Goal: Information Seeking & Learning: Learn about a topic

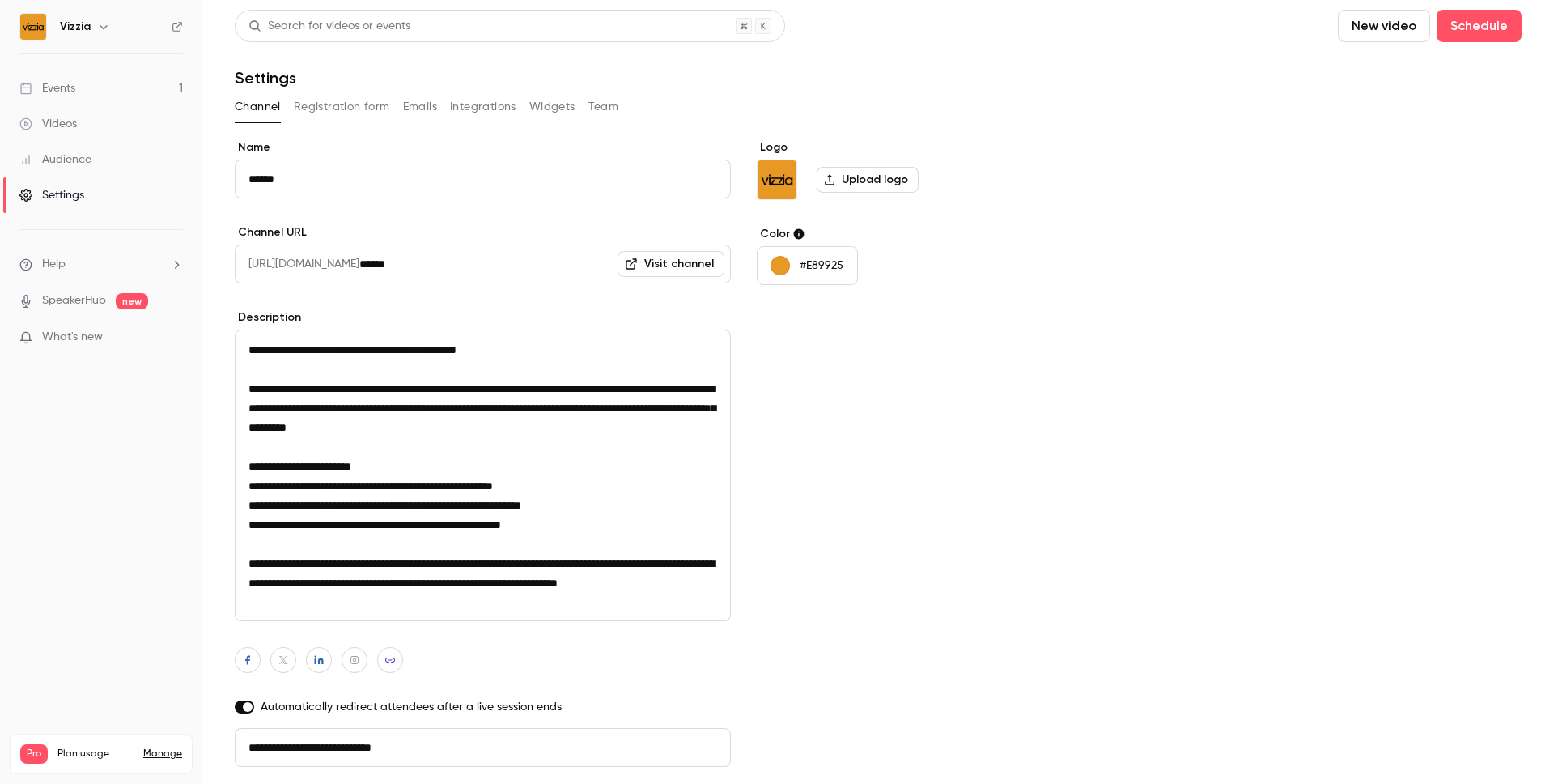
click at [489, 481] on textarea "**********" at bounding box center [483, 475] width 496 height 291
drag, startPoint x: 459, startPoint y: 481, endPoint x: 549, endPoint y: 640, distance: 182.7
click at [549, 640] on div "**********" at bounding box center [483, 482] width 496 height 686
click at [843, 531] on div "Logo Upload logo Color #E89925" at bounding box center [880, 482] width 248 height 686
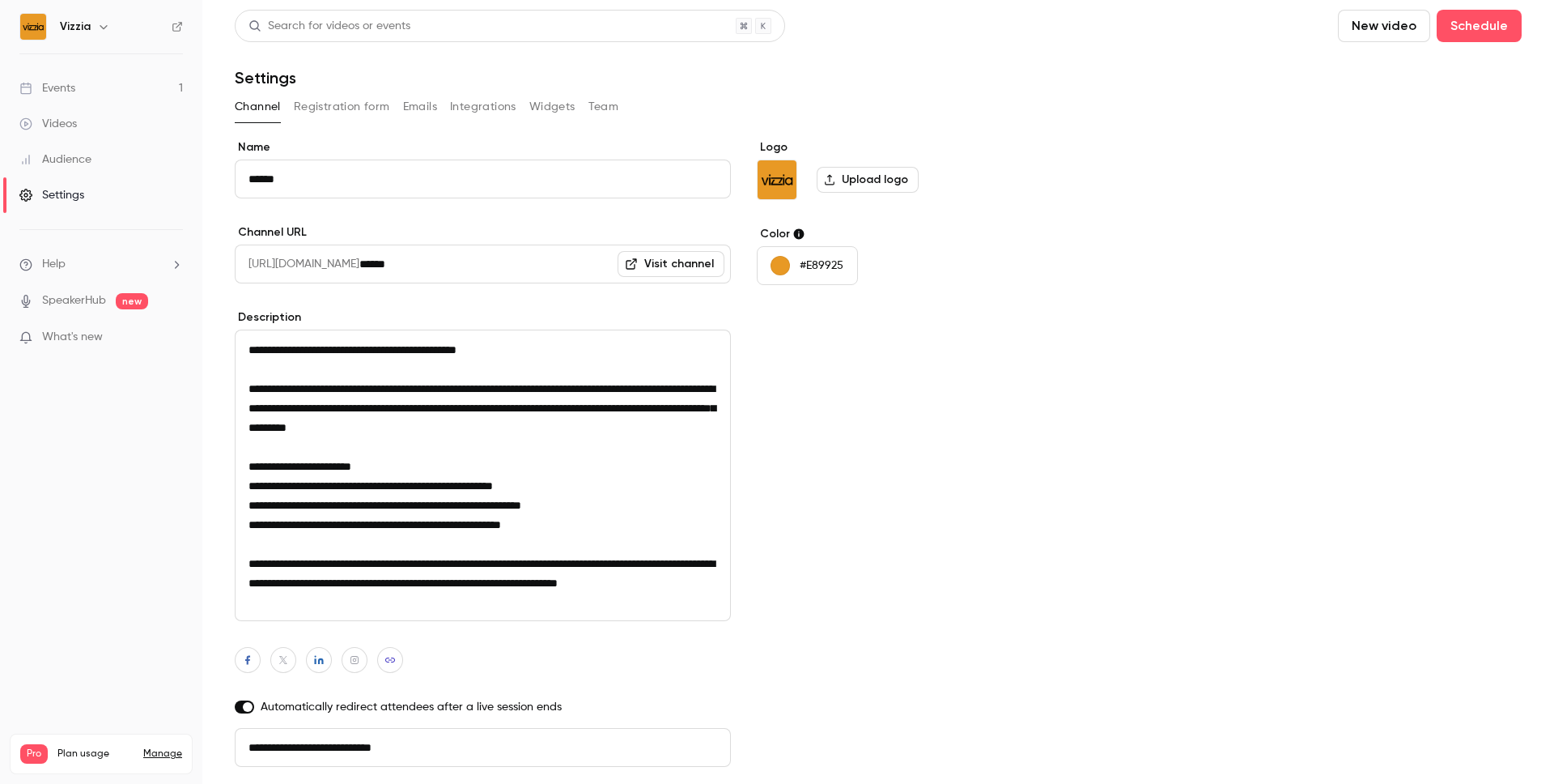
click at [356, 108] on button "Registration form" at bounding box center [342, 107] width 96 height 26
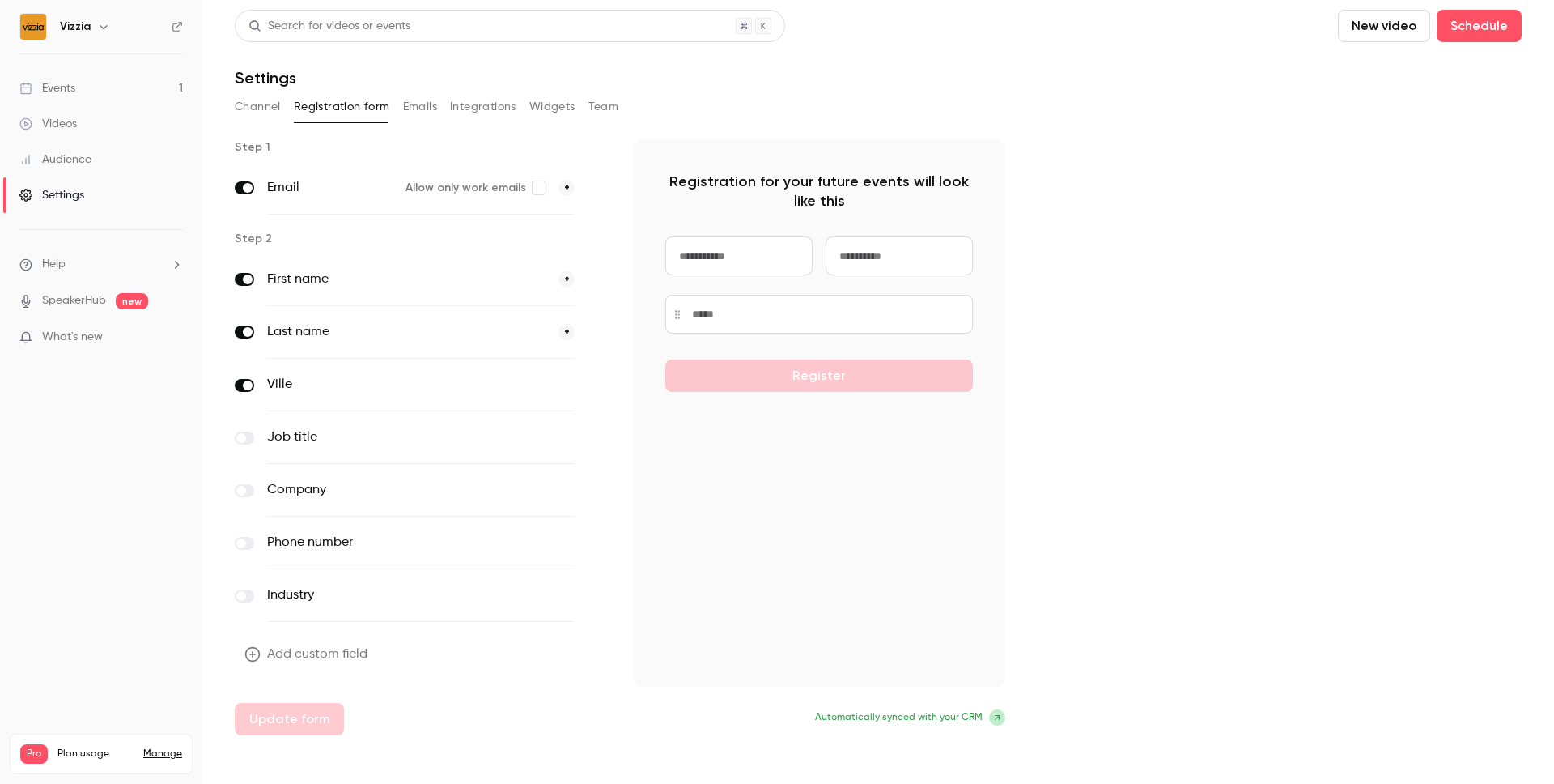
click at [424, 108] on button "Emails" at bounding box center [420, 107] width 34 height 26
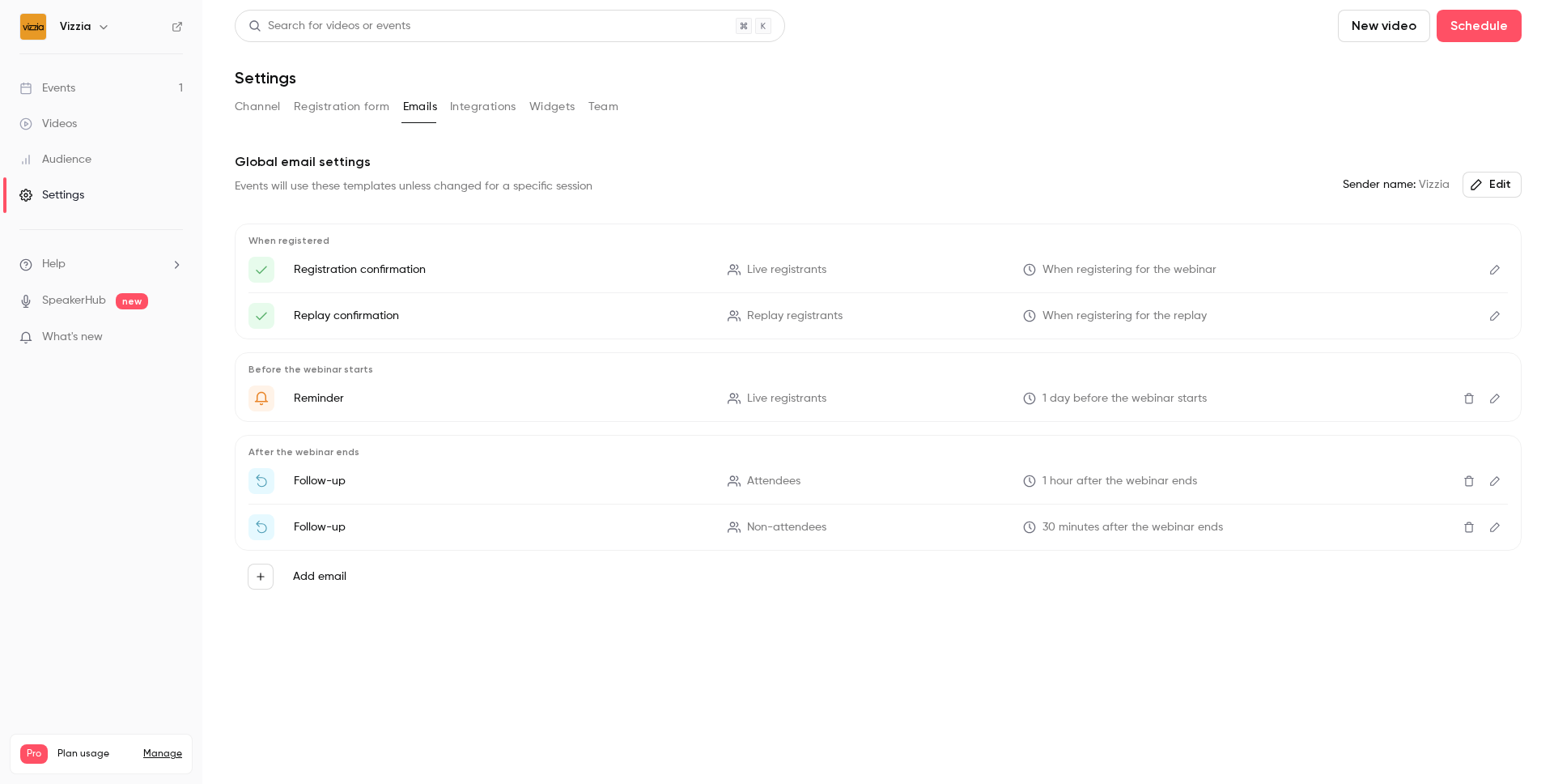
click at [482, 105] on button "Integrations" at bounding box center [483, 107] width 67 height 26
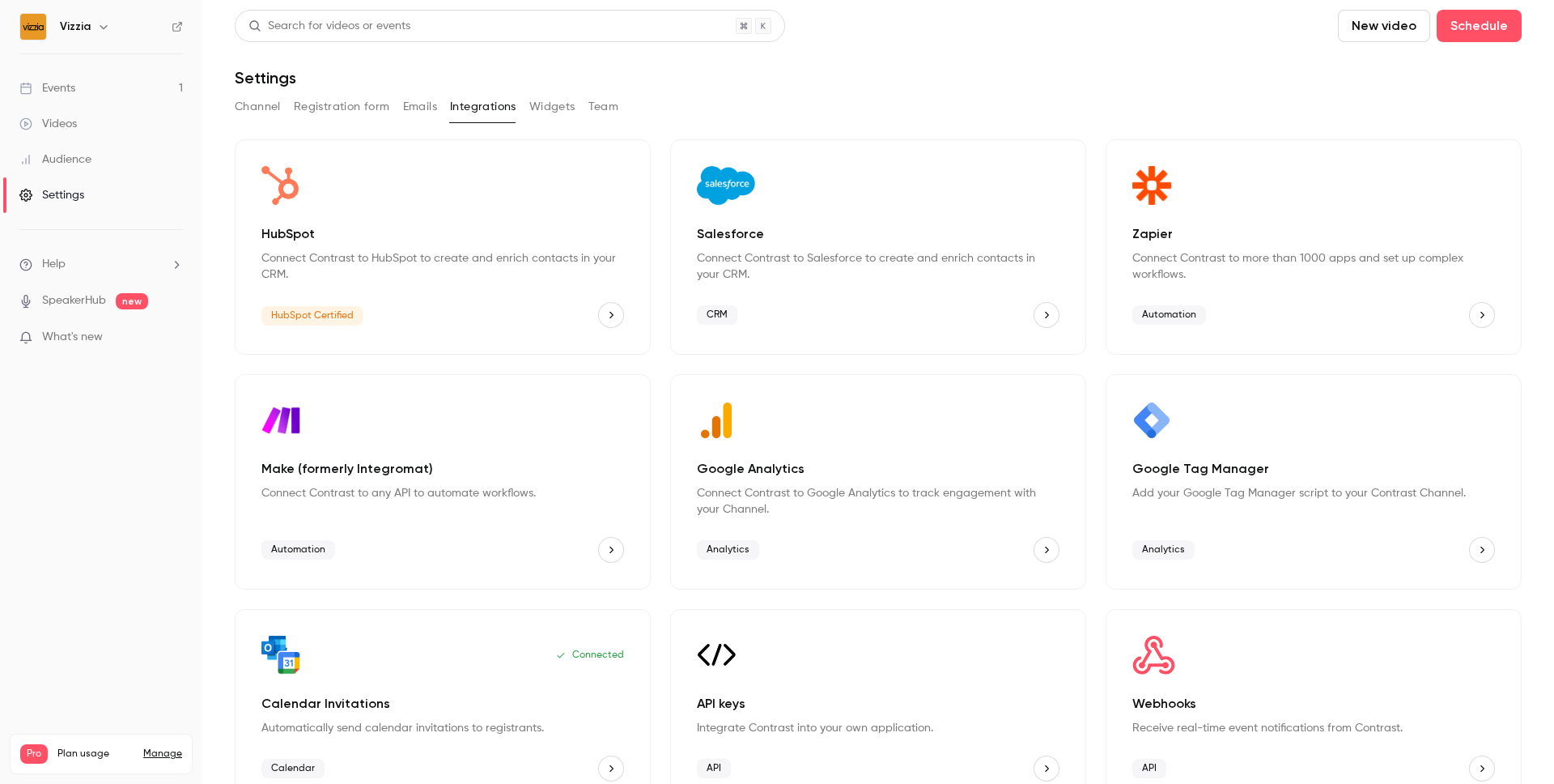
click at [551, 103] on button "Widgets" at bounding box center [552, 107] width 46 height 26
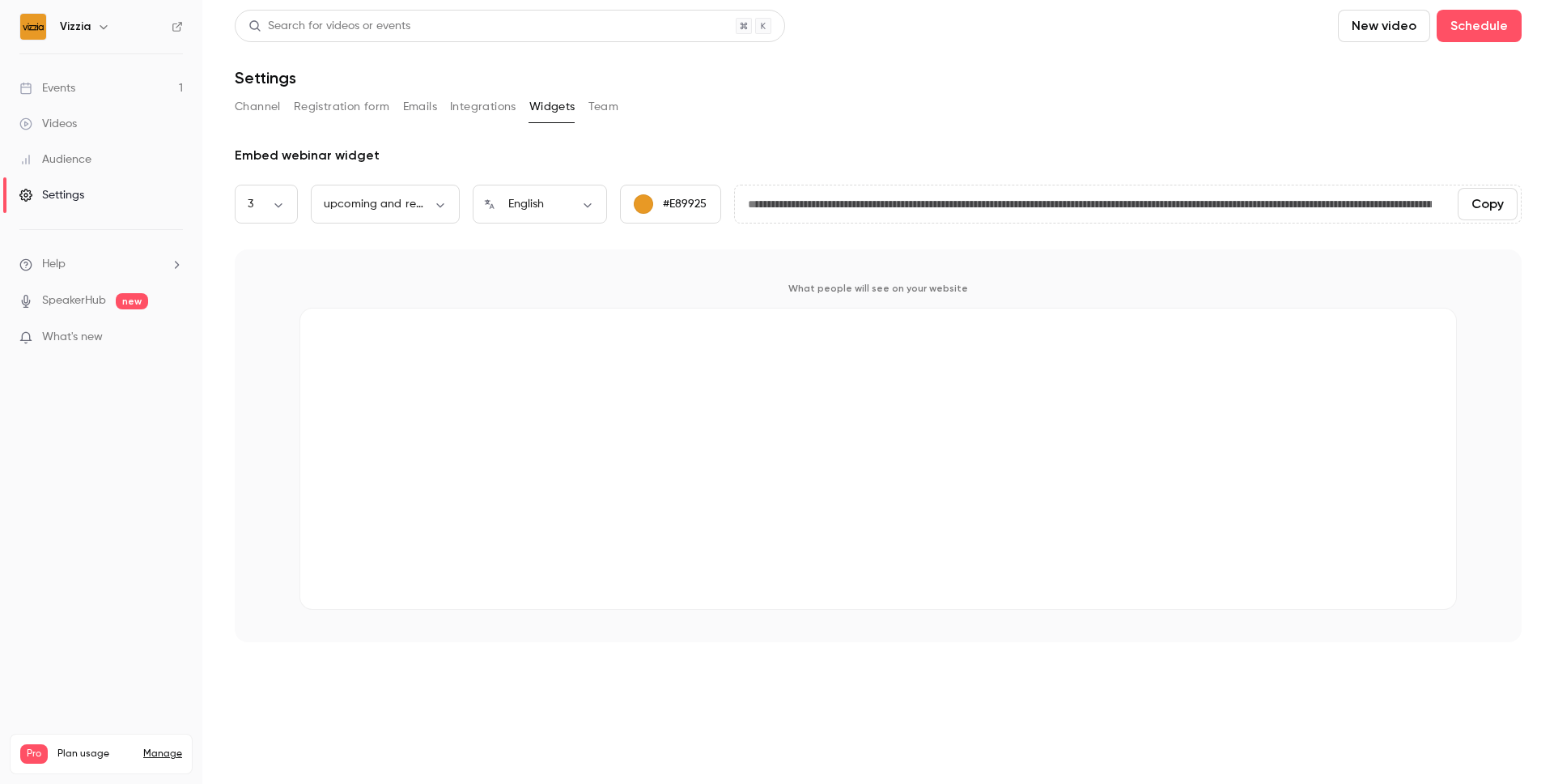
click at [609, 106] on button "Team" at bounding box center [603, 107] width 31 height 26
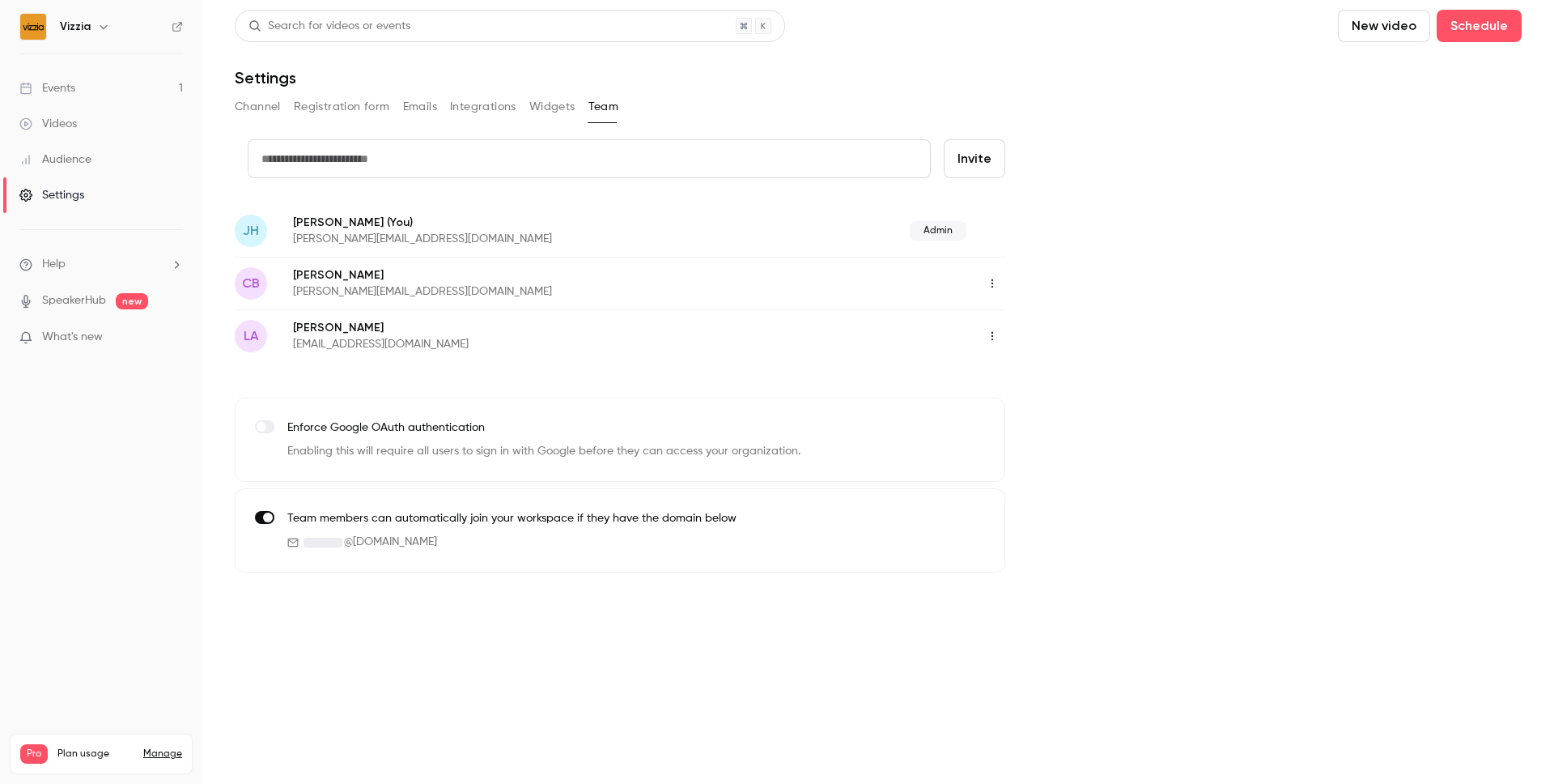
click at [422, 103] on button "Emails" at bounding box center [420, 107] width 34 height 26
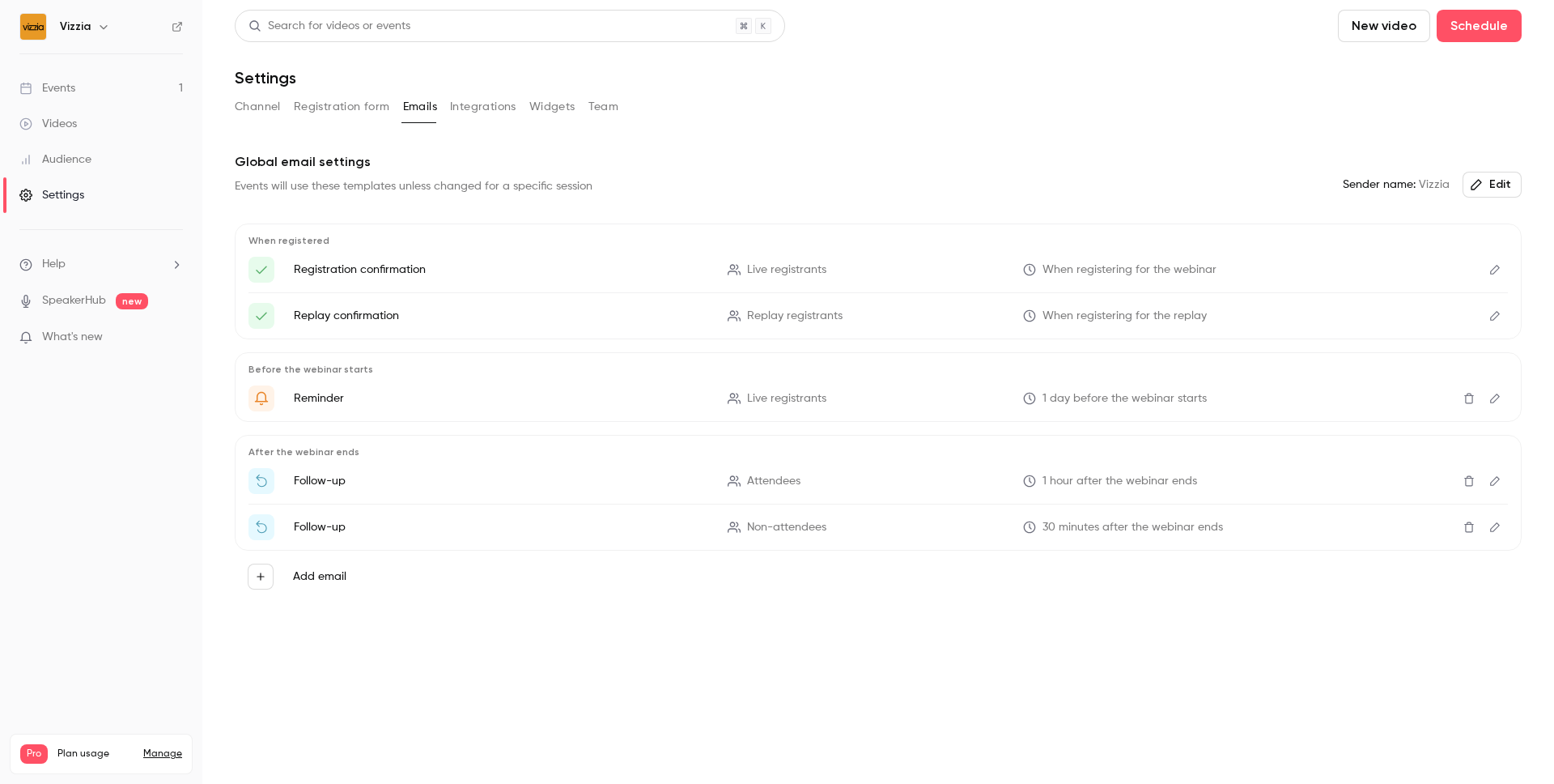
click at [346, 108] on button "Registration form" at bounding box center [342, 107] width 96 height 26
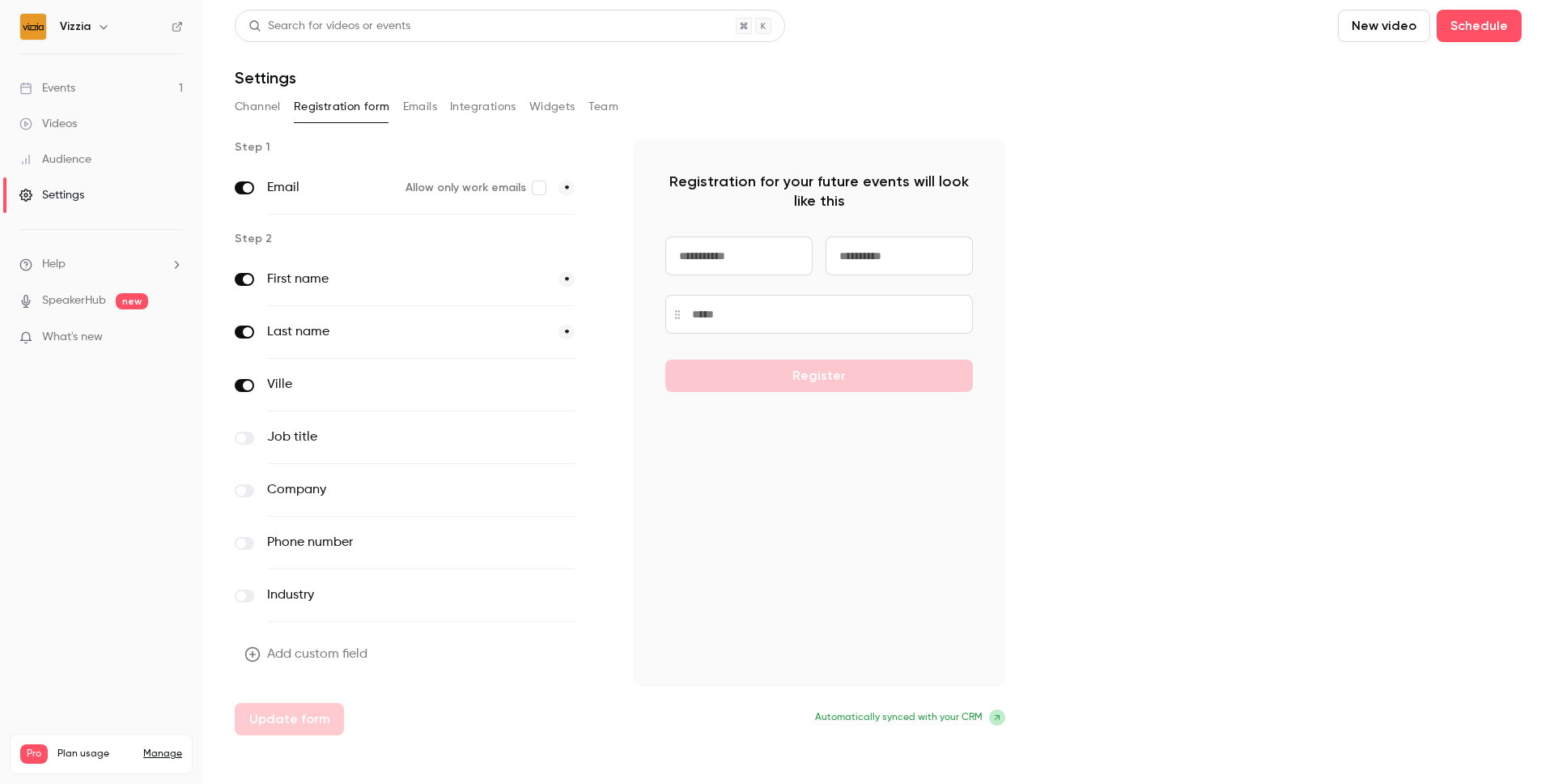
click at [423, 103] on button "Emails" at bounding box center [420, 107] width 34 height 26
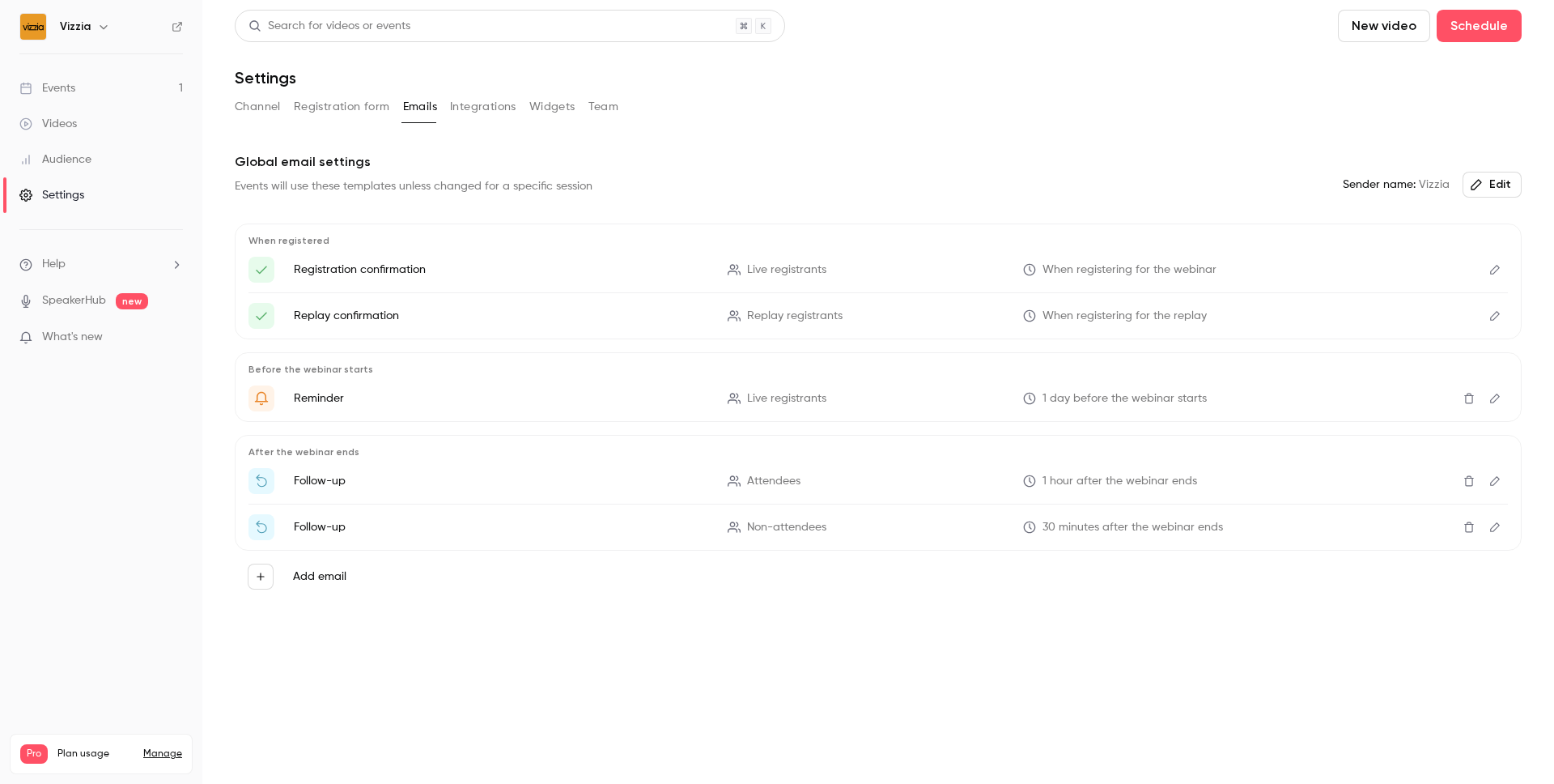
click at [268, 103] on button "Channel" at bounding box center [258, 107] width 46 height 26
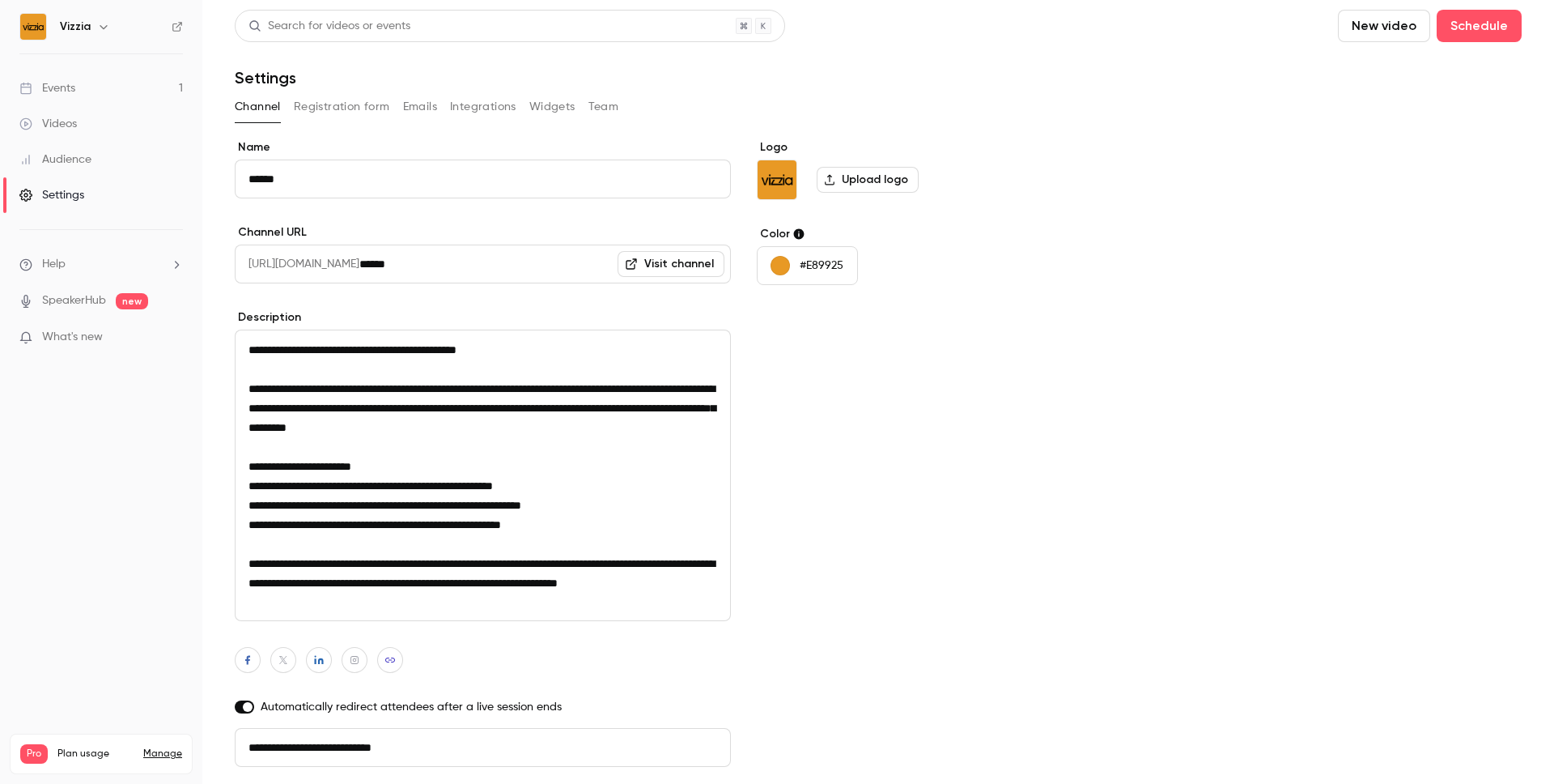
click at [70, 80] on div "Events" at bounding box center [47, 88] width 56 height 16
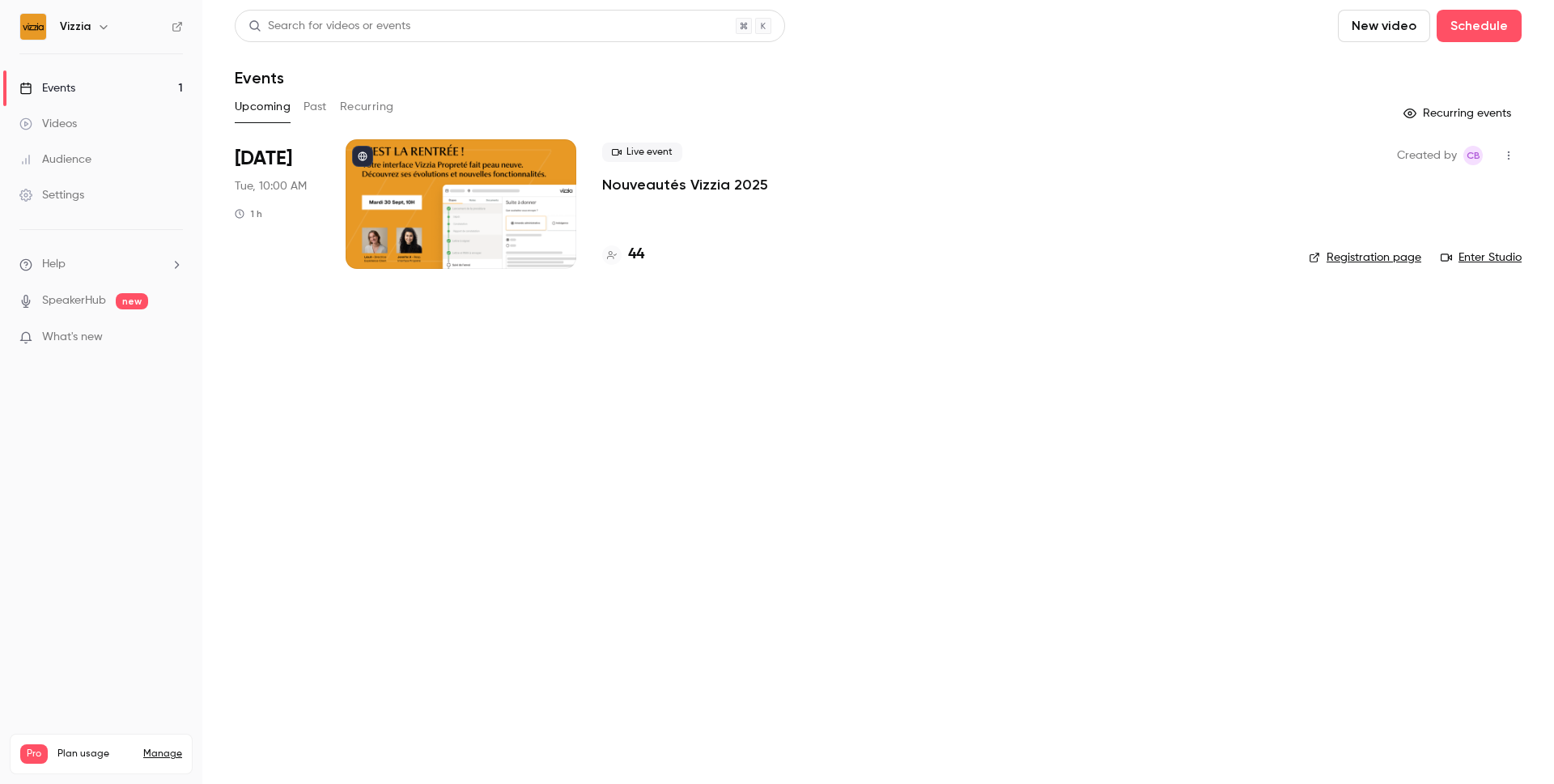
click at [661, 230] on div "Live event Nouveautés Vizzia 2025 44" at bounding box center [943, 204] width 681 height 130
click at [489, 221] on div at bounding box center [460, 204] width 231 height 130
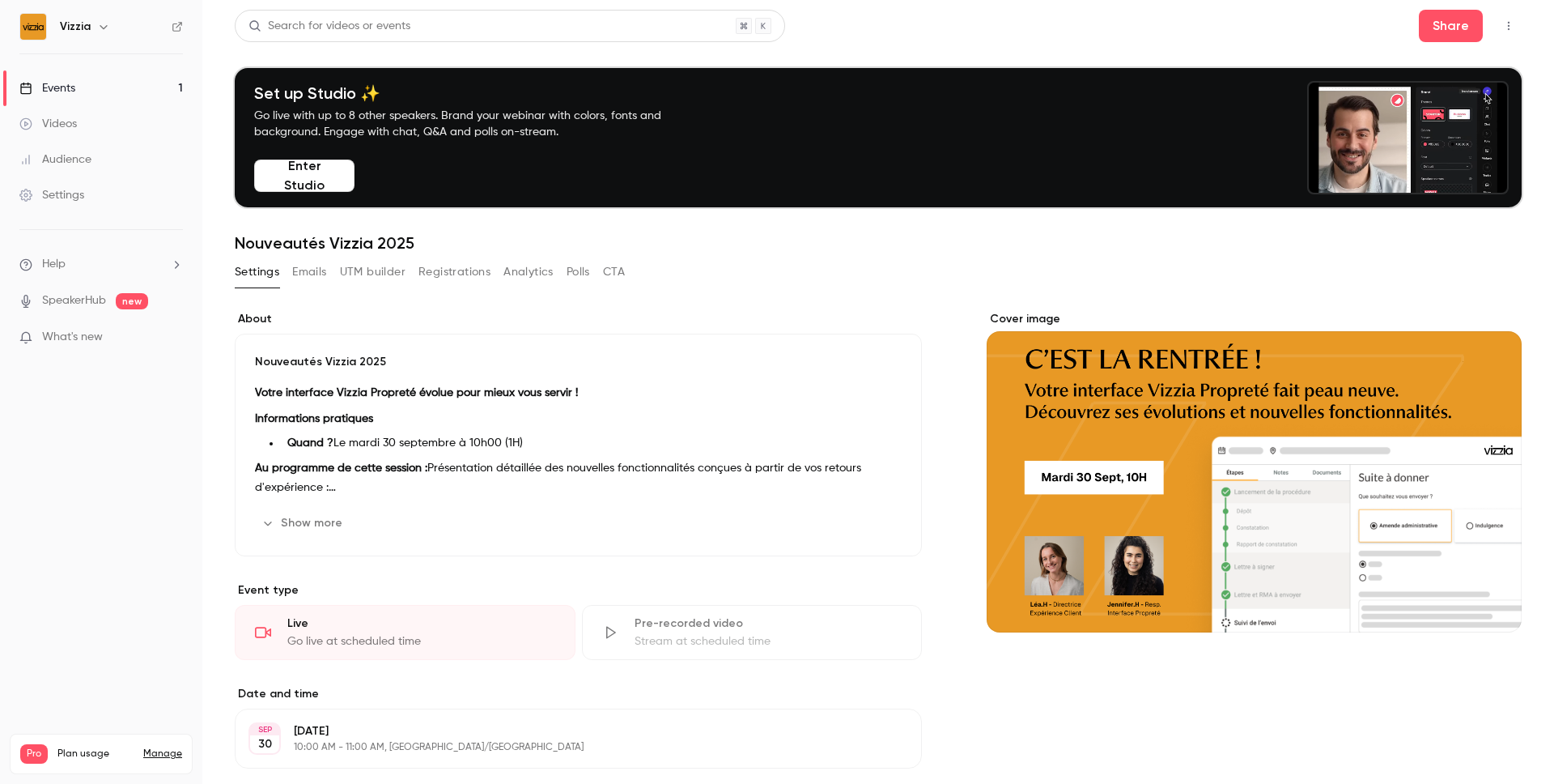
click at [337, 517] on button "Show more" at bounding box center [303, 524] width 97 height 26
